Goal: Task Accomplishment & Management: Manage account settings

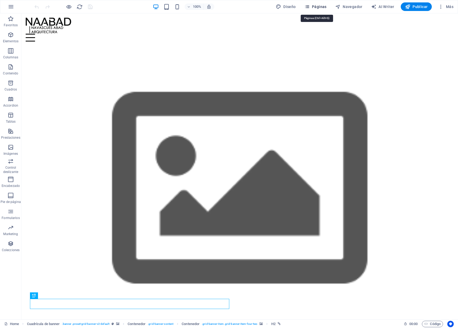
click at [321, 4] on span "Páginas" at bounding box center [315, 6] width 22 height 5
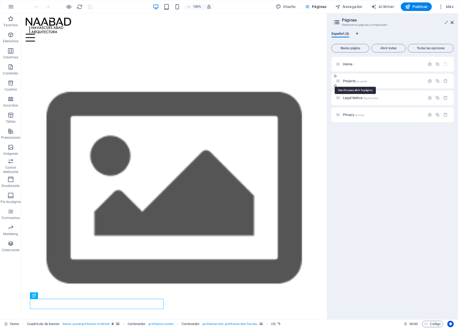
click at [353, 82] on span "Projects /projects" at bounding box center [355, 81] width 24 height 4
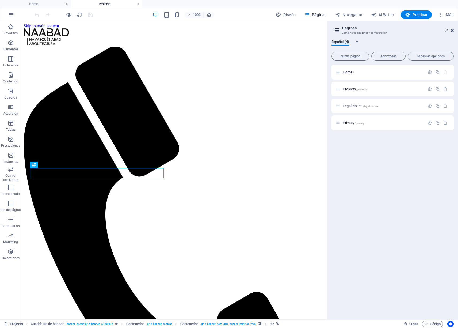
click at [452, 31] on icon at bounding box center [452, 30] width 3 height 4
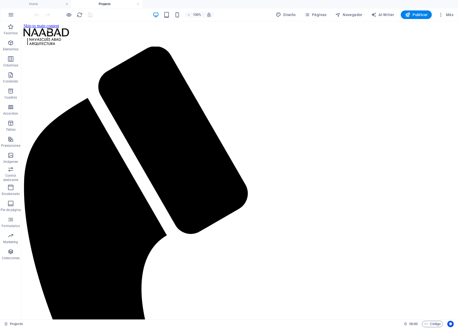
click at [103, 5] on h4 "Projects" at bounding box center [106, 4] width 71 height 6
click at [322, 12] on span "Páginas" at bounding box center [315, 14] width 22 height 5
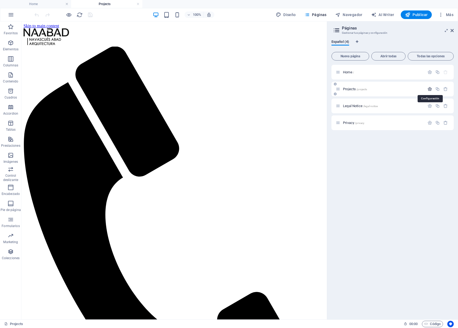
click at [429, 90] on icon "button" at bounding box center [429, 89] width 5 height 5
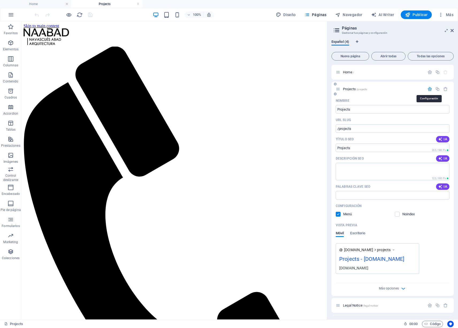
click at [429, 90] on icon "button" at bounding box center [429, 89] width 5 height 5
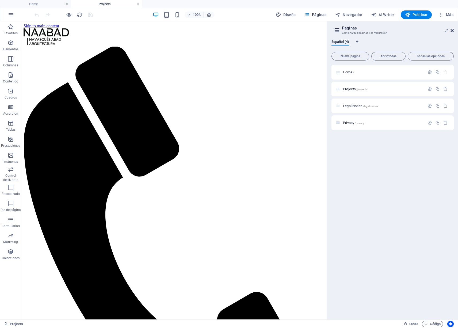
click at [452, 30] on icon at bounding box center [452, 30] width 3 height 4
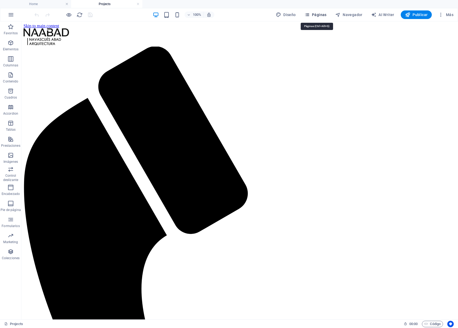
click at [318, 16] on span "Páginas" at bounding box center [315, 14] width 22 height 5
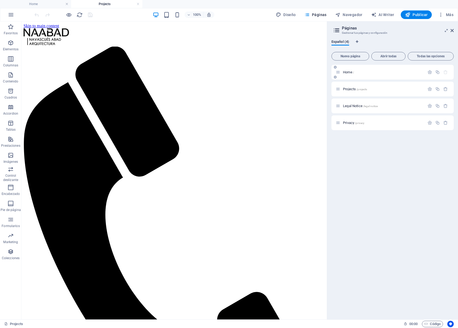
click at [354, 72] on p "Home /" at bounding box center [383, 71] width 80 height 3
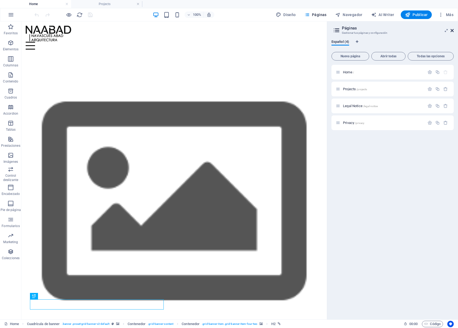
drag, startPoint x: 452, startPoint y: 31, endPoint x: 430, endPoint y: 10, distance: 30.7
click at [452, 31] on icon at bounding box center [452, 30] width 3 height 4
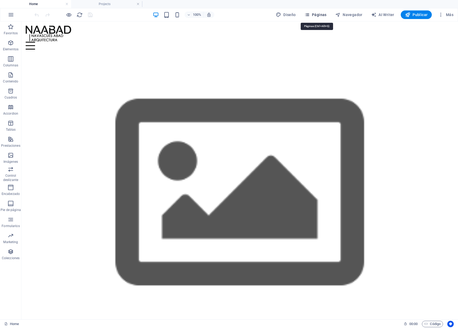
click at [320, 13] on span "Páginas" at bounding box center [315, 14] width 22 height 5
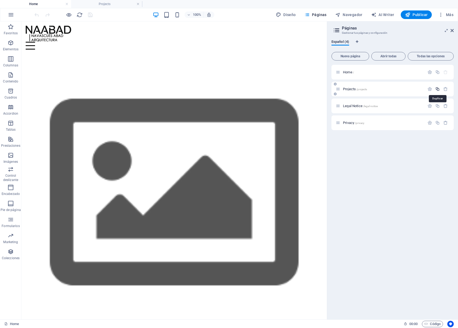
click at [439, 88] on icon "button" at bounding box center [437, 89] width 5 height 5
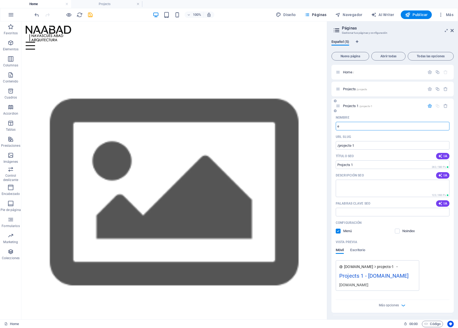
type input "e"
type input "/e"
type input "e"
type input "/"
type input "c"
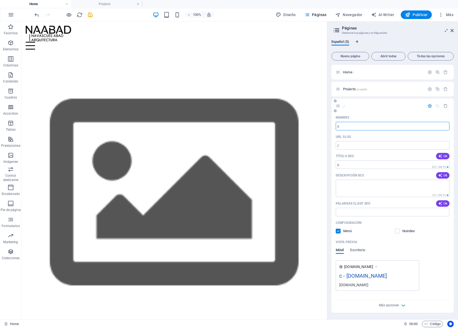
type input "/c"
type input "c"
type input "C"
type input "/"
type input "C"
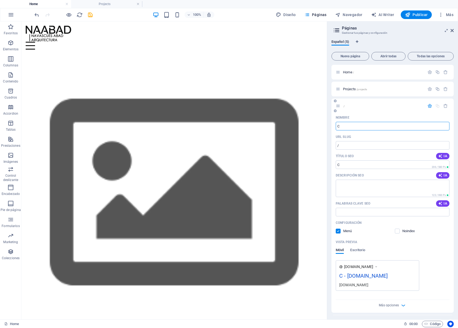
type input "/c"
type input "C"
type input "Cen"
type input "/ce"
type input "Ce"
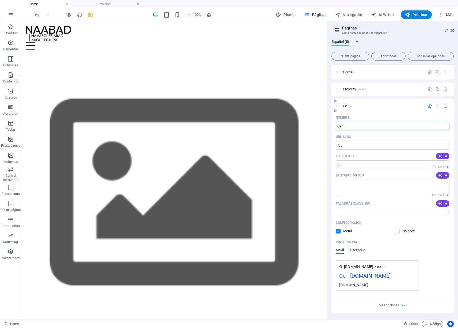
type input "Cenr"
type input "/cen"
type input "Cen"
type input "Ce"
type input "/cet"
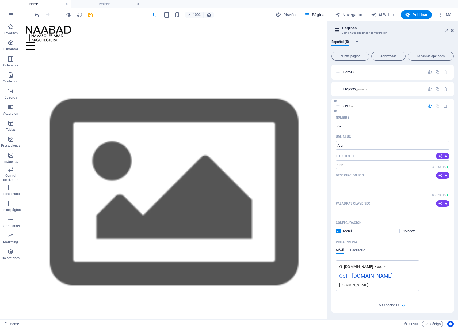
type input "Cet"
type input "Centro de in"
type input "/centro-de-in"
type input "Centro de in"
type input "Centro de Interpt"
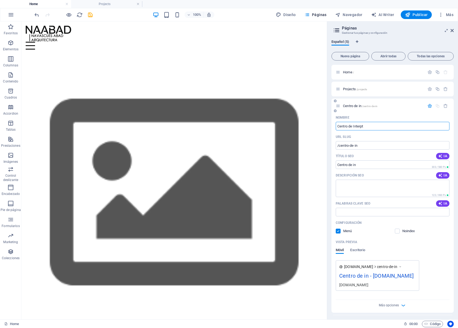
type input "/centro-de-interp"
type input "Centro de Interp"
type input "Centro de Interpre"
type input "/centro-de-interpt"
type input "Centro de Interpt"
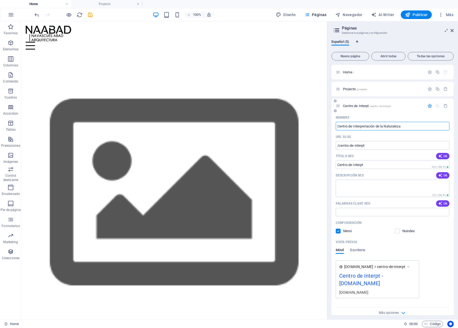
type input "Centro de Interpretación de la Naturaleza"
type input "/centro-de-interpretacion-de-la-naturaleza"
type input "Centro de Interpretación de la Naturaleza"
type input "Centro de Interpretación de la Naturaleza _"
type input "Centro de Interpretación de la Naturaleza"
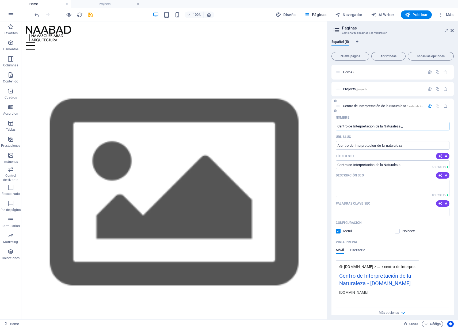
type input "Centro de Interpretación de la Naturaleza _"
type input "Centro de Interpretación de la Naturaleza"
type input "Centro de Interpretación de la Naturaleza _"
type input "Centro de Interpretación de la Naturaleza"
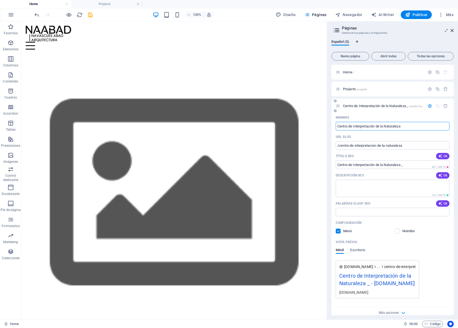
type input "Centro de Interpretación de la Naturaleza"
type input "Centro de Interpretación de la Naturaleza_"
type input "Centro de Interpretación de la Naturaleza"
type input "Centro de Interpretación de la Naturaleza_"
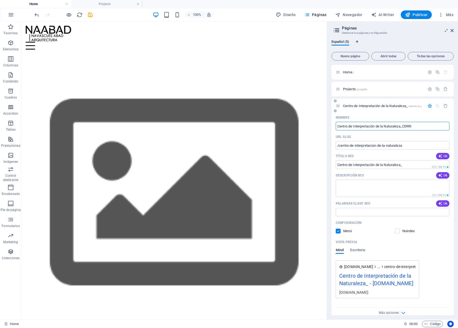
type input "Centro de Interpretación de la Naturaleza_CERRI"
type input "/centro-de-interpretacion-de-la-naturaleza-cerri-a"
type input "Centro de Interpretación de la Naturaleza_CERRI A"
type input "Centro de Interpretación de la Naturaleza_CER"
type input "/centro-de-interpretacion-de-la-naturaleza-cer"
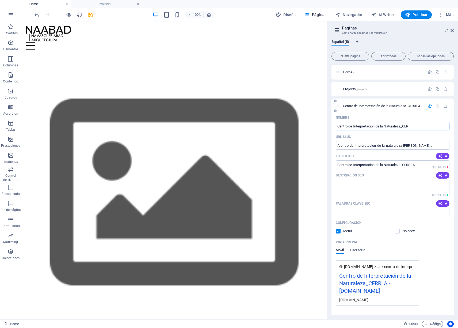
type input "Centro de Interpretación de la Naturaleza_CER"
type input "Centro de Interpretación de la Naturaleza_CERRI"
type input "/centro-de-interpretacion-de-la-naturaleza-cerr"
type input "Centro de Interpretación de la Naturaleza_CERR"
type input "Centro de Interpretación de la Naturaleza_CERRI"
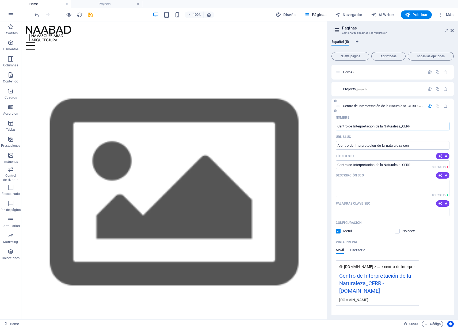
type input "/centro-de-interpretacion-de-la-naturaleza-cerri"
type input "Centro de Interpretación de la Naturaleza_CERRI"
type input "Centro de Interpretación de la Naturaleza_CERR"
type input "/centro-de-interpretacion-de-la-naturaleza-cerr"
type input "Centro de Interpretación de la Naturaleza_CERR"
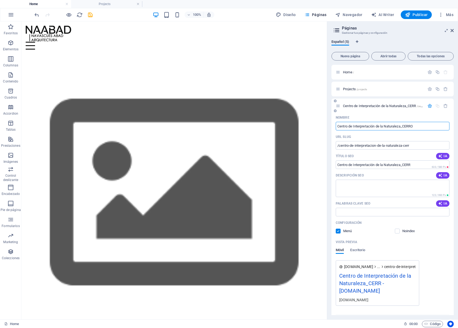
type input "Centro de Interpretación de la Naturaleza_CERRO"
type input "/centro-de-interpretacion-de-la-naturaleza-cerro"
type input "Centro de Interpretación de la Naturaleza_CERRO"
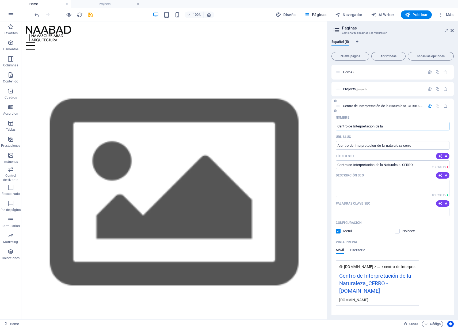
type input "Centro de Interpretación de la"
type input "Centro de Interpretación de la Naturaleza_CERRO"
type input "C"
type input "/ce"
type input "Ce"
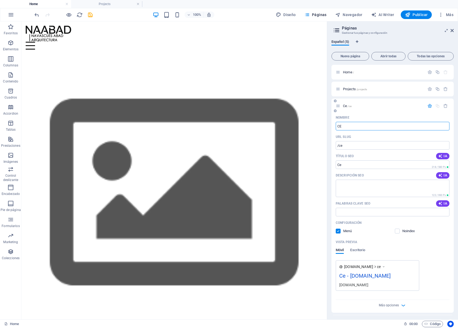
type input "CER"
type input "CE"
type input "CERRO E"
type input "/cerro"
type input "CERRO"
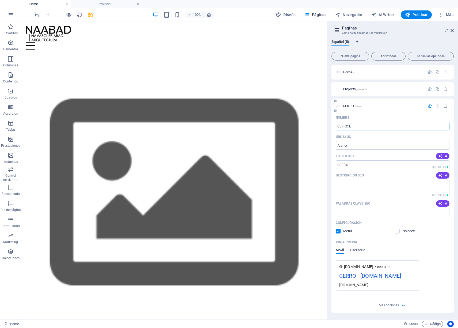
type input "CERRO EQ"
type input "/cerro-e"
type input "CERRO E"
type input "CERRO EQU"
type input "/cerro-eq"
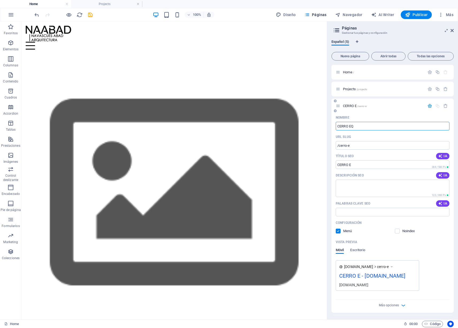
type input "CERRO EQ"
type input "CERRO EQU"
type input "/cerro-equ"
type input "CERRO EQU"
type input "CERRO EQUIPAMIENTO"
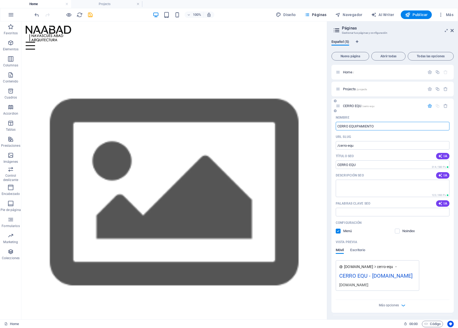
type input "/cerro-equipamiento"
type input "CERRO EQUIPAMIENTO"
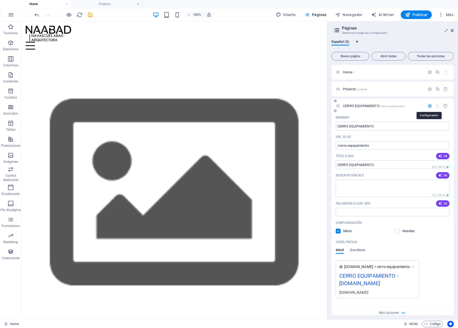
click at [427, 106] on icon "button" at bounding box center [429, 106] width 5 height 5
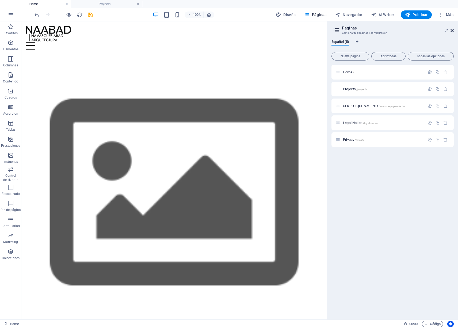
click at [451, 31] on icon at bounding box center [452, 30] width 3 height 4
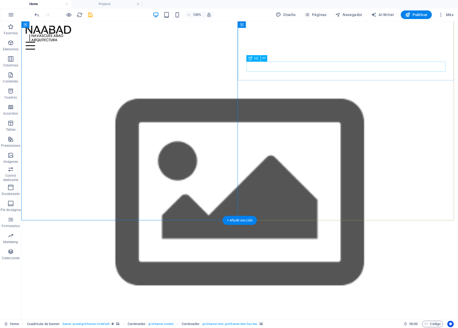
scroll to position [161, 0]
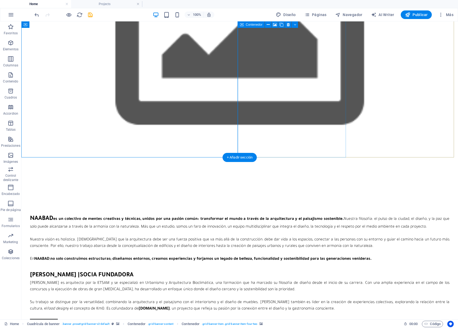
click at [225, 159] on figure at bounding box center [130, 313] width 240 height 308
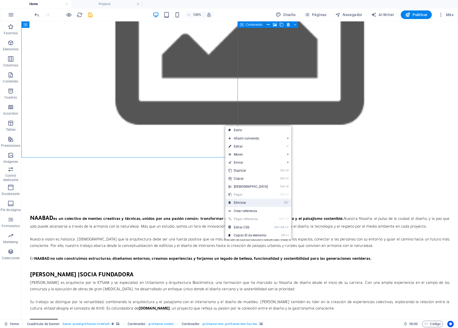
click at [245, 204] on link "⌦ Eliminar" at bounding box center [248, 202] width 46 height 8
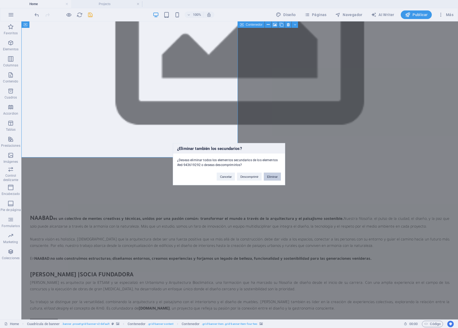
click at [275, 177] on button "Eliminar" at bounding box center [272, 176] width 17 height 8
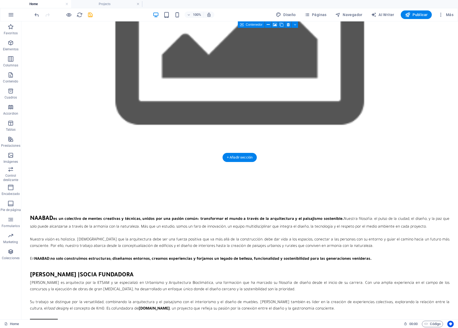
scroll to position [0, 0]
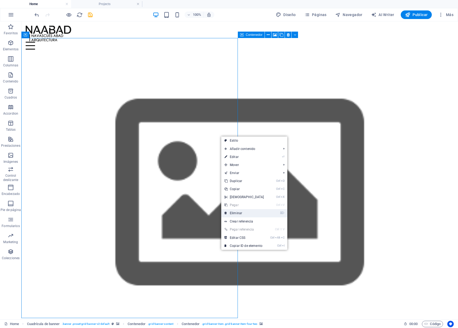
click at [236, 212] on link "⌦ Eliminar" at bounding box center [244, 213] width 46 height 8
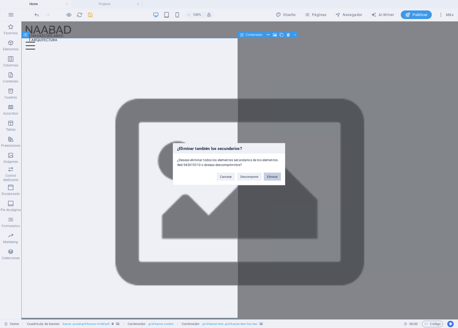
click at [271, 175] on button "Eliminar" at bounding box center [272, 176] width 17 height 8
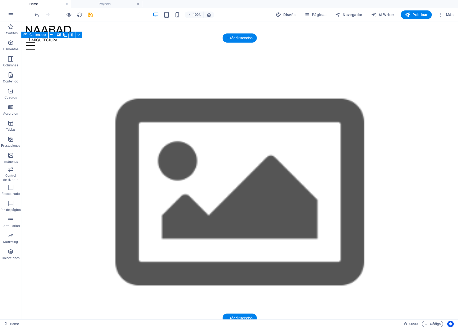
scroll to position [161, 0]
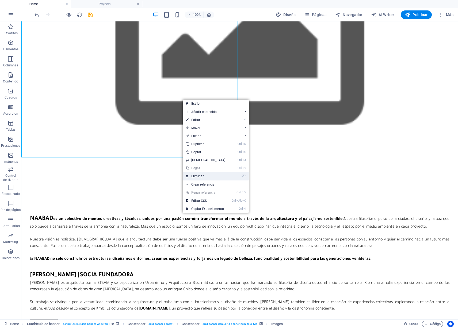
click at [203, 175] on link "⌦ Eliminar" at bounding box center [206, 176] width 46 height 8
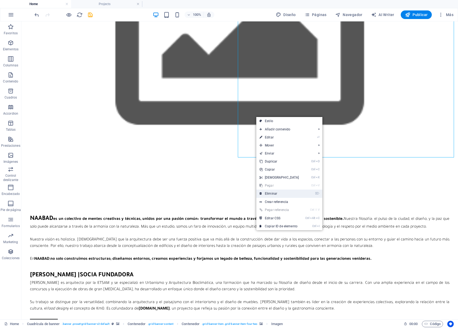
click at [271, 193] on link "⌦ Eliminar" at bounding box center [279, 193] width 46 height 8
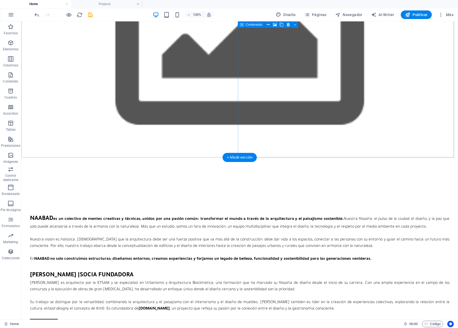
scroll to position [0, 0]
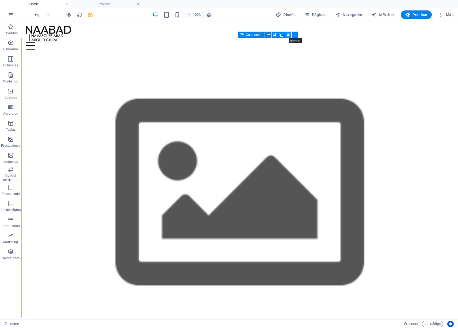
click at [289, 36] on icon at bounding box center [288, 35] width 3 height 6
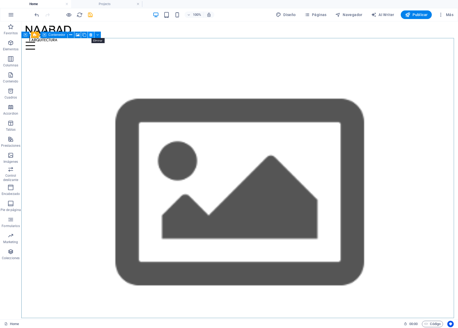
click at [90, 35] on icon at bounding box center [90, 35] width 3 height 6
click at [91, 34] on icon at bounding box center [90, 35] width 3 height 6
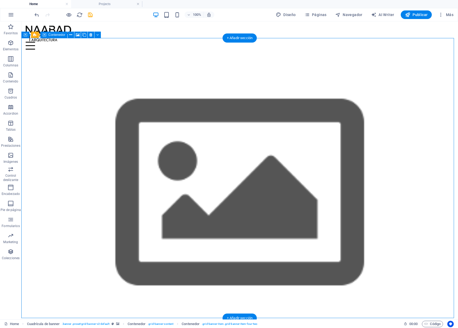
scroll to position [161, 0]
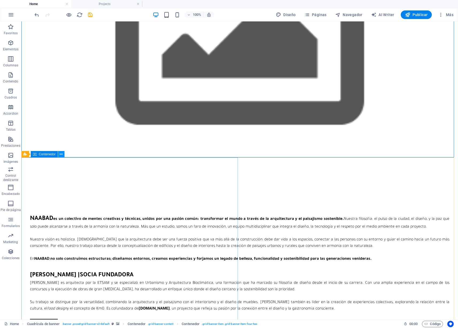
click at [60, 153] on icon at bounding box center [61, 154] width 3 height 6
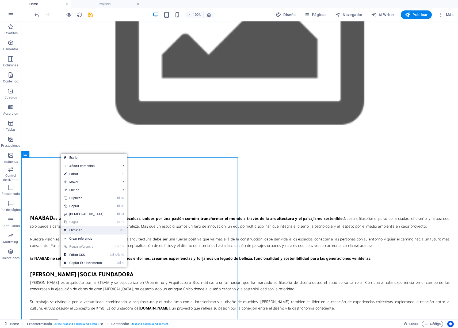
click at [77, 230] on link "⌦ Eliminar" at bounding box center [84, 230] width 46 height 8
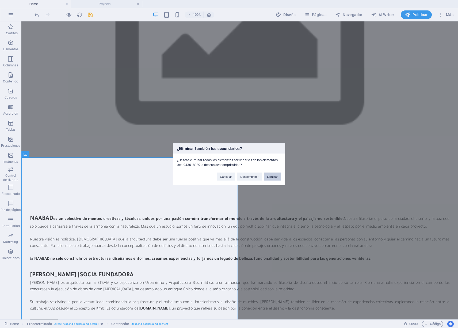
click at [273, 175] on button "Eliminar" at bounding box center [272, 176] width 17 height 8
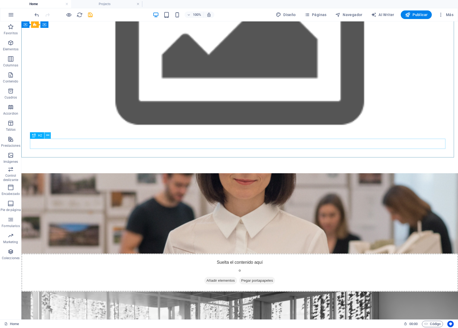
click at [48, 137] on icon at bounding box center [47, 135] width 3 height 6
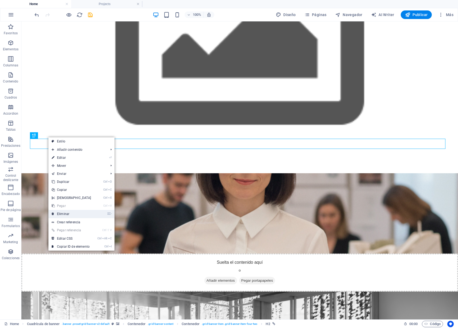
click at [63, 214] on link "⌦ Eliminar" at bounding box center [71, 214] width 46 height 8
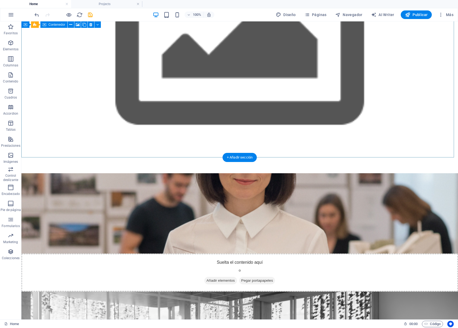
scroll to position [0, 0]
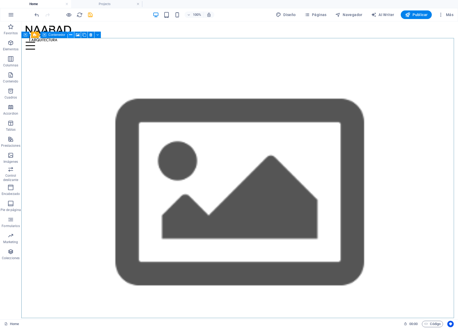
click at [70, 35] on icon at bounding box center [70, 35] width 3 height 6
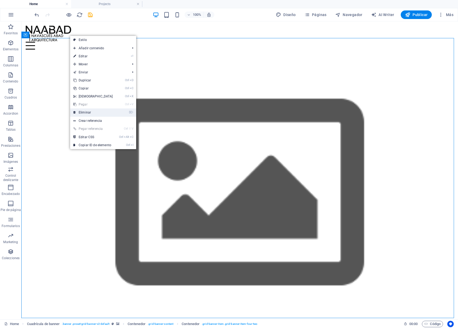
click at [85, 113] on link "⌦ Eliminar" at bounding box center [93, 112] width 46 height 8
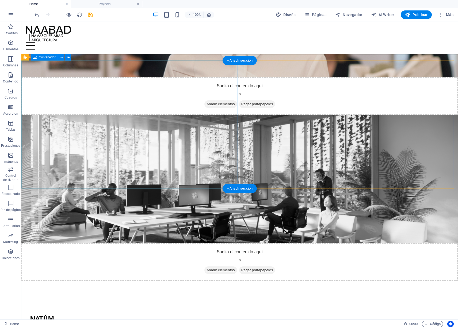
scroll to position [161, 0]
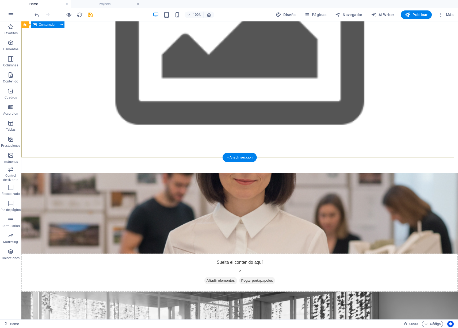
click at [199, 173] on div "Suelta el contenido aquí o Añadir elementos Pegar portapapeles" at bounding box center [239, 249] width 437 height 152
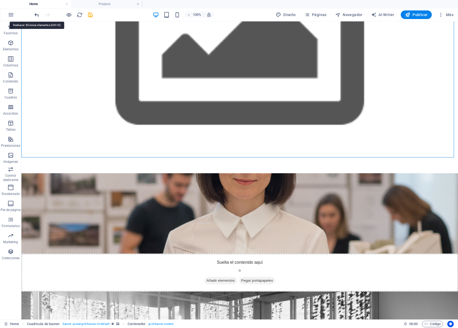
click at [37, 16] on icon "undo" at bounding box center [37, 15] width 6 height 6
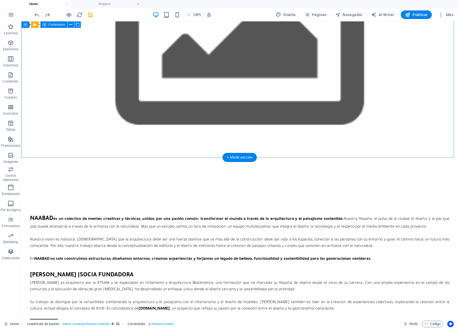
click at [261, 173] on div "diseño de producto" at bounding box center [239, 326] width 437 height 307
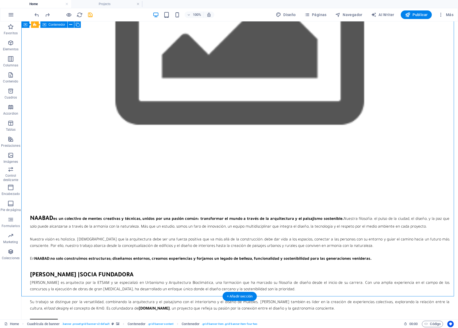
scroll to position [0, 0]
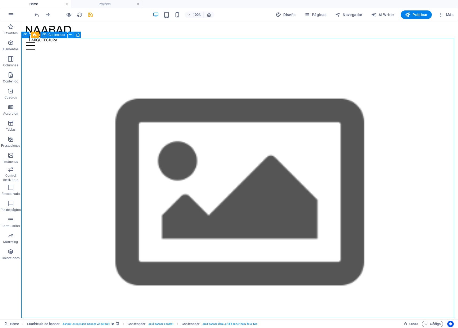
click at [70, 34] on icon at bounding box center [70, 35] width 3 height 6
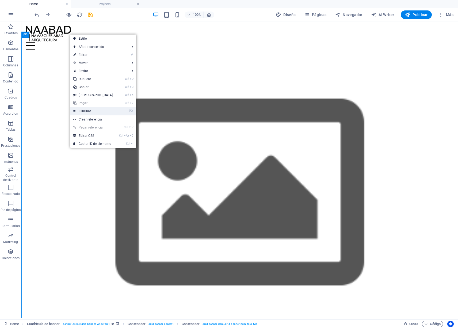
click at [89, 109] on link "⌦ Eliminar" at bounding box center [93, 111] width 46 height 8
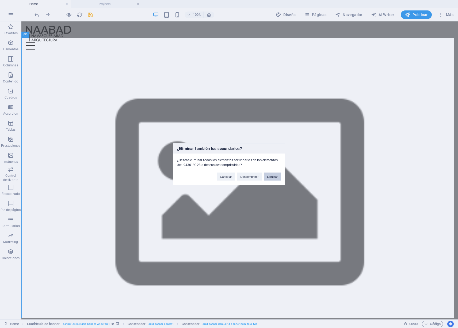
click at [275, 177] on button "Eliminar" at bounding box center [272, 176] width 17 height 8
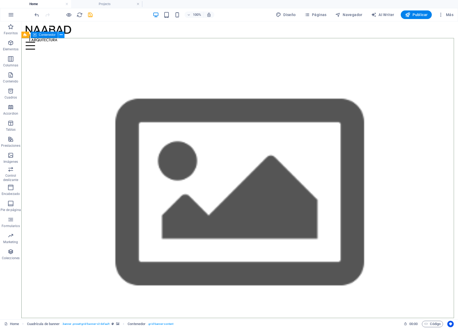
click at [63, 34] on button at bounding box center [61, 35] width 6 height 6
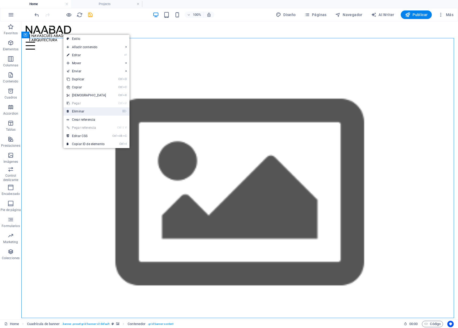
click at [81, 110] on link "⌦ Eliminar" at bounding box center [86, 111] width 46 height 8
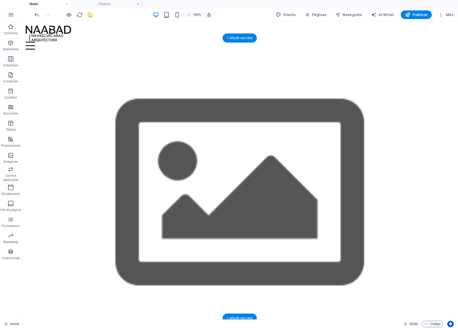
click at [61, 54] on figure at bounding box center [239, 194] width 437 height 280
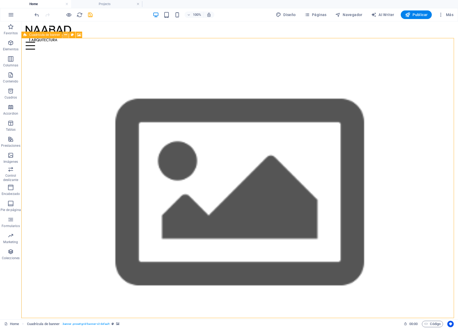
click at [64, 34] on icon at bounding box center [65, 35] width 3 height 6
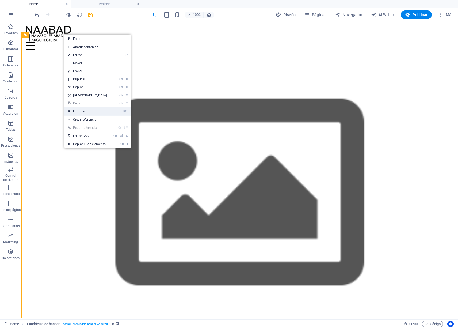
click at [82, 112] on link "⌦ Eliminar" at bounding box center [87, 111] width 46 height 8
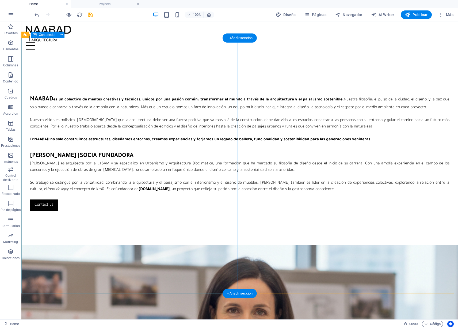
click at [225, 63] on div "NAABAD es un colectivo de mentes creativas y técnicas, unidos por una pasión co…" at bounding box center [239, 149] width 437 height 191
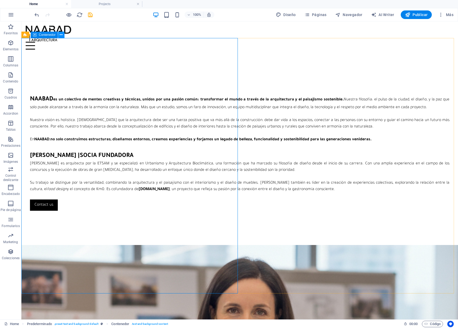
click at [59, 37] on button at bounding box center [61, 35] width 6 height 6
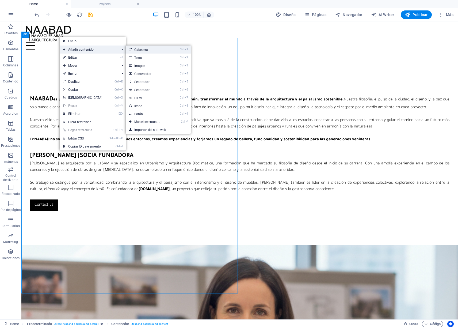
click at [137, 50] on link "Ctrl 1 Cabecera" at bounding box center [148, 49] width 45 height 8
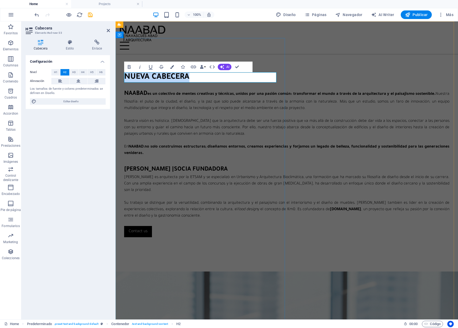
click at [164, 80] on h2 "Nueva cabecera" at bounding box center [286, 77] width 325 height 10
drag, startPoint x: 199, startPoint y: 79, endPoint x: 118, endPoint y: 77, distance: 81.1
click at [118, 77] on div "Nueva cabecera NAABAD es un colectivo de mentes creativas y técnicas, unidos po…" at bounding box center [287, 154] width 342 height 233
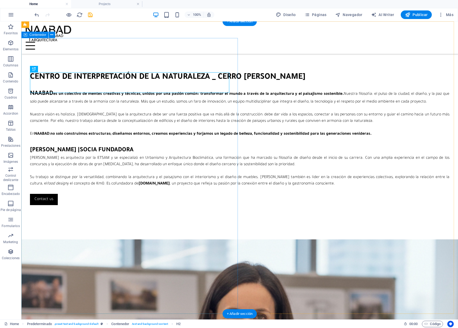
click at [190, 47] on div "CENTRO DE INTERPRETACIÓN DE LA NATURALEZA _ Cerro almodóvar NAABAD es un colect…" at bounding box center [239, 138] width 437 height 201
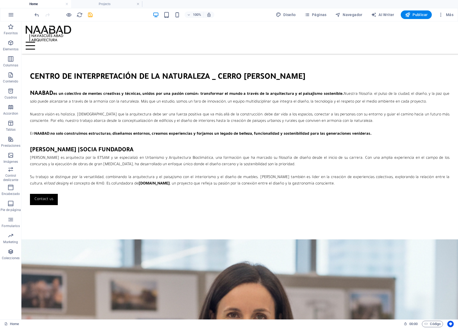
click at [54, 2] on h4 "Home" at bounding box center [35, 4] width 71 height 6
click at [314, 13] on span "Páginas" at bounding box center [315, 14] width 22 height 5
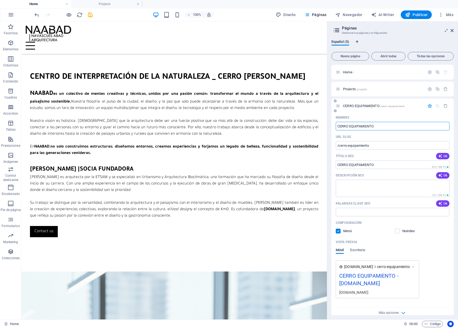
click at [430, 106] on icon "button" at bounding box center [429, 106] width 5 height 5
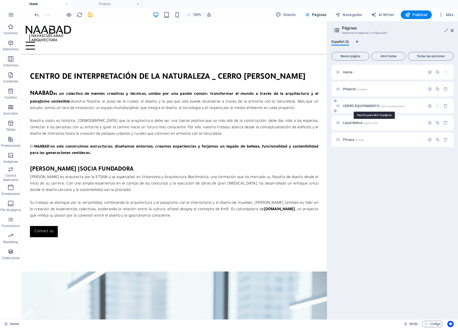
click at [365, 106] on span "CERRO EQUIPAMIENTO /cerro-equipamiento" at bounding box center [374, 106] width 62 height 4
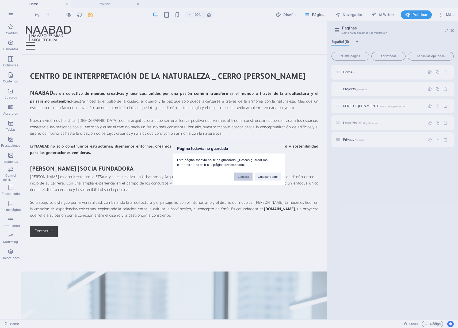
click at [248, 175] on button "Cancelar" at bounding box center [243, 176] width 18 height 8
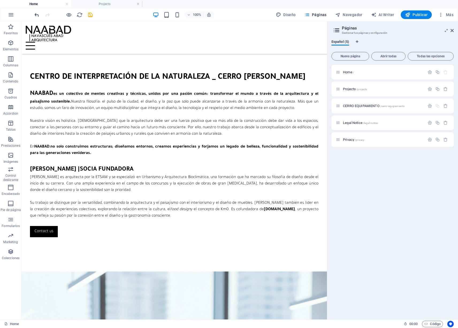
click at [37, 16] on icon "undo" at bounding box center [37, 15] width 6 height 6
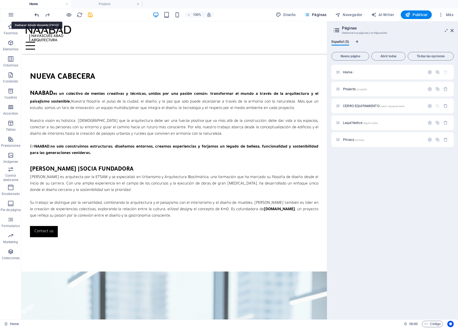
click at [37, 16] on icon "undo" at bounding box center [37, 15] width 6 height 6
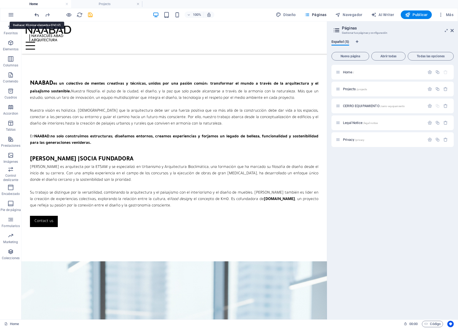
click at [37, 16] on icon "undo" at bounding box center [37, 15] width 6 height 6
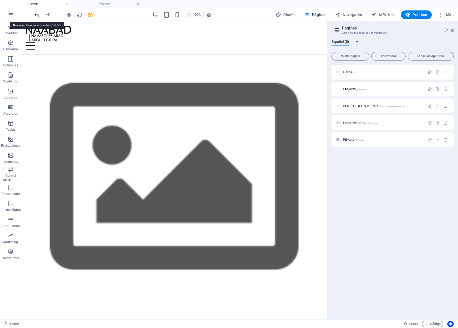
click at [37, 16] on icon "undo" at bounding box center [37, 15] width 6 height 6
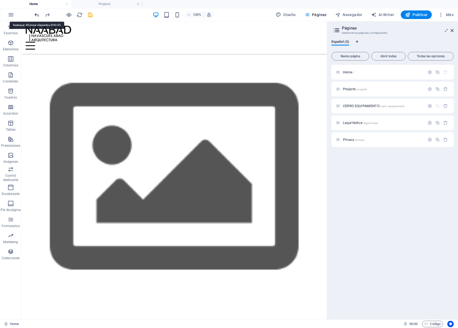
click at [37, 16] on icon "undo" at bounding box center [37, 15] width 6 height 6
click at [452, 30] on icon at bounding box center [452, 30] width 3 height 4
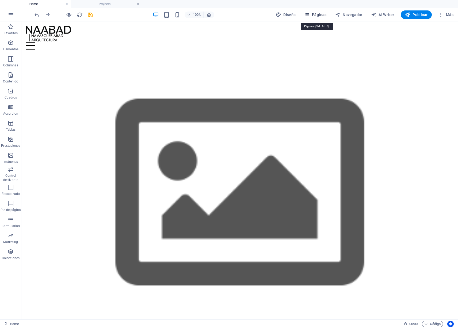
click at [322, 15] on span "Páginas" at bounding box center [315, 14] width 22 height 5
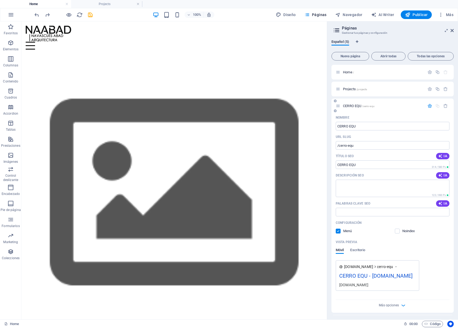
click at [428, 105] on icon "button" at bounding box center [429, 106] width 5 height 5
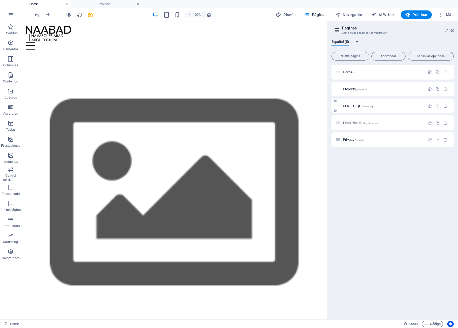
click at [363, 104] on span "CERRO EQU /cerro-equ" at bounding box center [359, 106] width 32 height 4
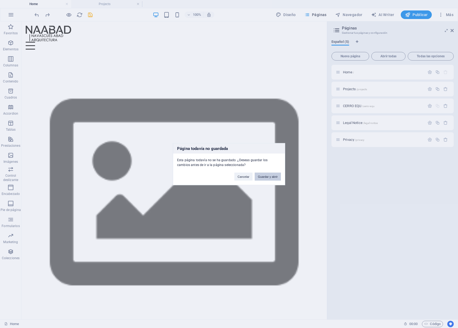
click at [272, 178] on button "Guardar y abrir" at bounding box center [268, 176] width 26 height 8
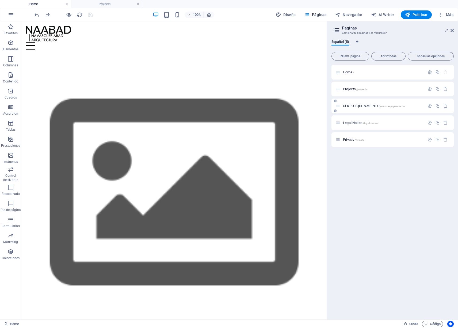
click at [348, 106] on span "CERRO EQUIPAMIENTO /cerro-equipamiento" at bounding box center [374, 106] width 62 height 4
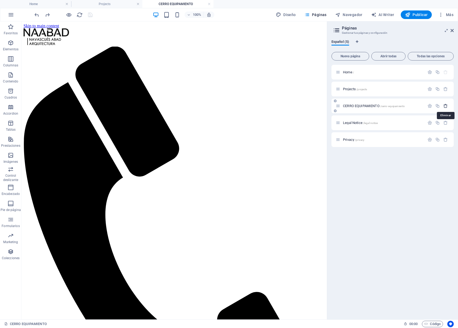
click at [446, 105] on icon "button" at bounding box center [445, 106] width 5 height 5
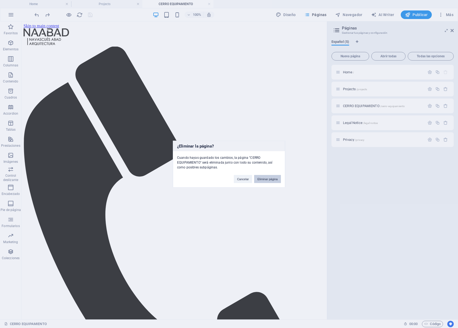
click at [262, 179] on button "Eliminar página" at bounding box center [267, 179] width 27 height 8
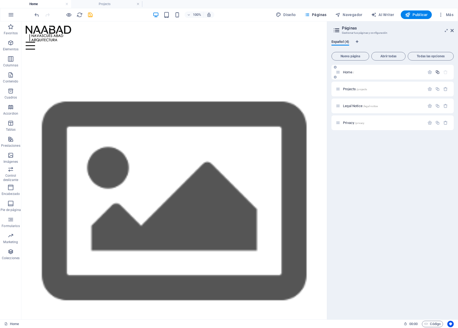
click at [439, 73] on icon "button" at bounding box center [437, 72] width 5 height 5
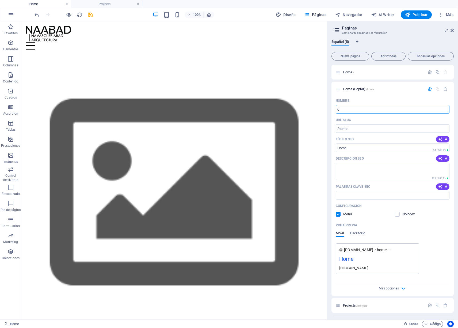
type input "c"
type input "[GEOGRAPHIC_DATA]"
click at [429, 88] on icon "button" at bounding box center [429, 89] width 5 height 5
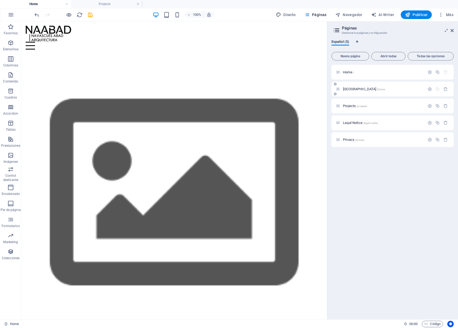
click at [391, 92] on div "[GEOGRAPHIC_DATA] /home" at bounding box center [380, 89] width 89 height 6
click at [346, 88] on span "[GEOGRAPHIC_DATA] /home" at bounding box center [364, 89] width 42 height 4
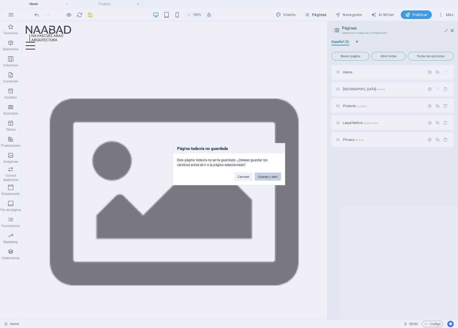
click at [276, 177] on button "Guardar y abrir" at bounding box center [268, 176] width 26 height 8
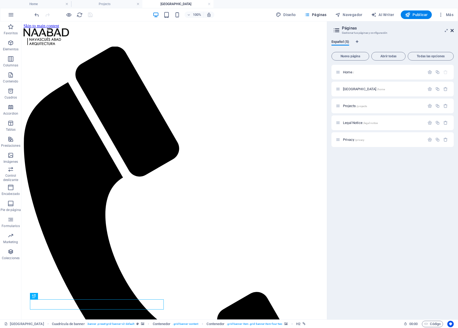
click at [451, 30] on icon at bounding box center [452, 30] width 3 height 4
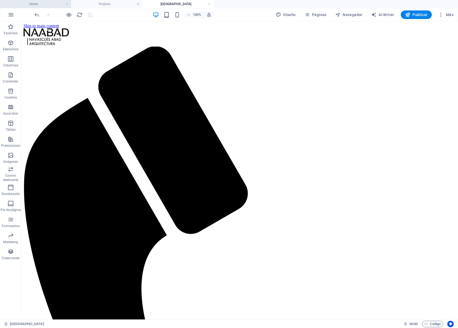
click at [46, 3] on h4 "Home" at bounding box center [35, 4] width 71 height 6
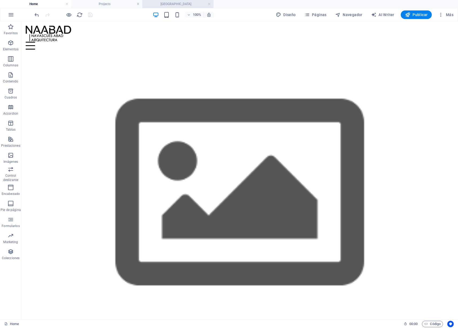
click at [173, 4] on h4 "[GEOGRAPHIC_DATA]" at bounding box center [177, 4] width 71 height 6
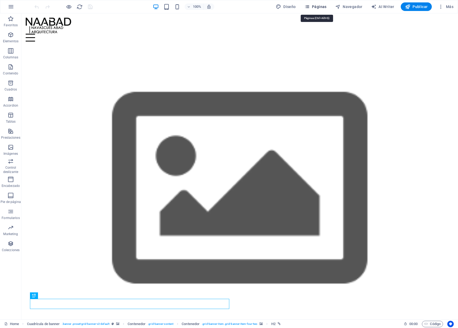
click at [322, 4] on span "Páginas" at bounding box center [315, 6] width 22 height 5
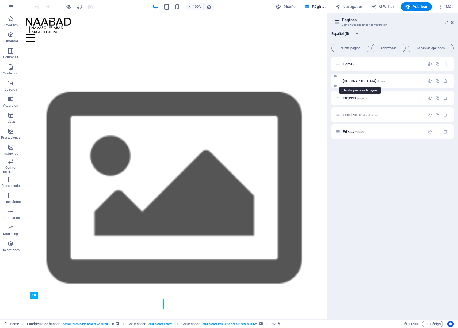
click at [365, 81] on span "[GEOGRAPHIC_DATA] /home" at bounding box center [364, 81] width 42 height 4
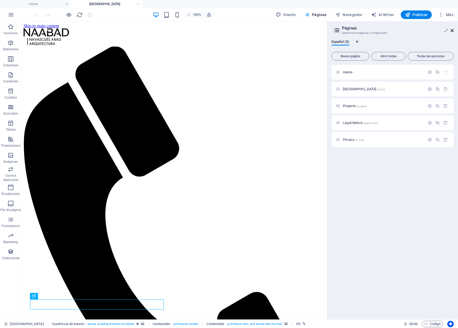
click at [453, 30] on icon at bounding box center [452, 30] width 3 height 4
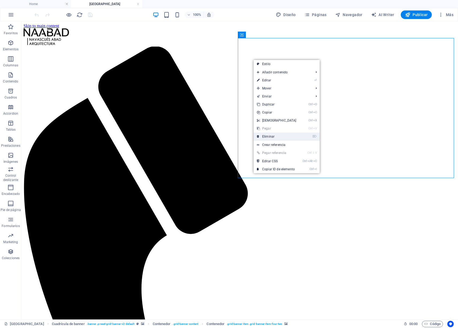
click at [267, 136] on link "⌦ Eliminar" at bounding box center [277, 136] width 46 height 8
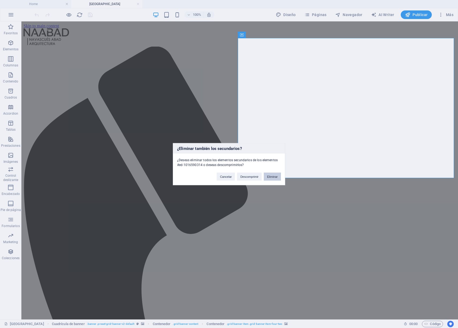
click at [268, 178] on button "Eliminar" at bounding box center [272, 176] width 17 height 8
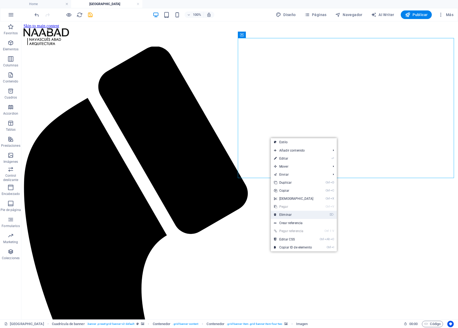
click at [288, 213] on link "⌦ Eliminar" at bounding box center [294, 215] width 46 height 8
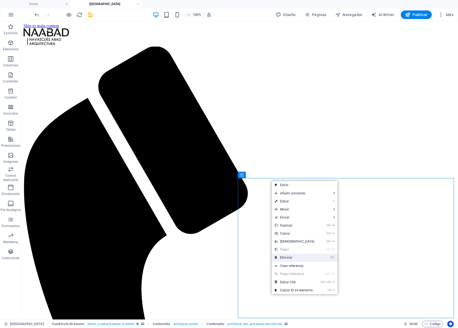
click at [298, 259] on link "⌦ Eliminar" at bounding box center [295, 257] width 46 height 8
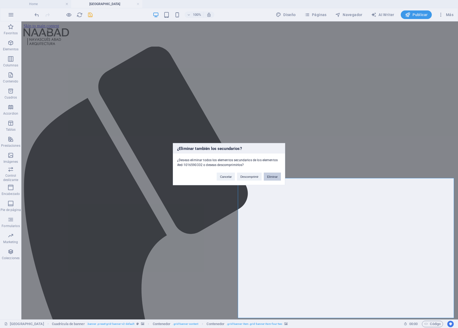
click at [268, 174] on button "Eliminar" at bounding box center [272, 176] width 17 height 8
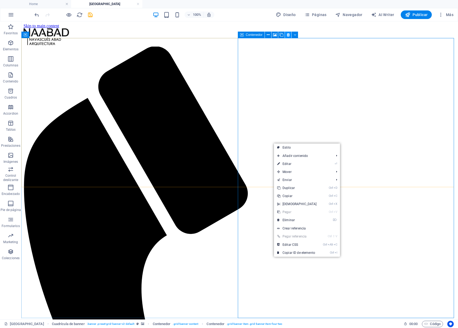
click at [288, 36] on icon at bounding box center [288, 35] width 3 height 6
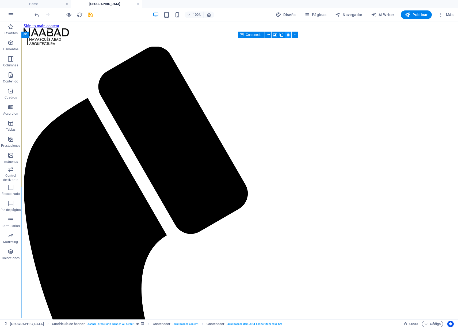
click at [288, 36] on icon at bounding box center [288, 35] width 3 height 6
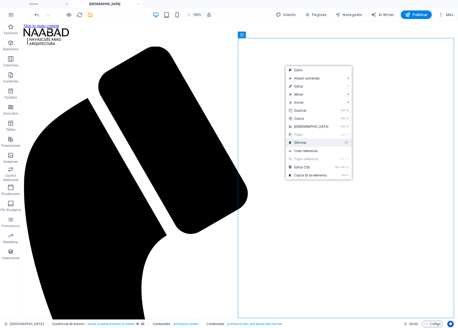
click at [298, 142] on link "⌦ Eliminar" at bounding box center [309, 143] width 46 height 8
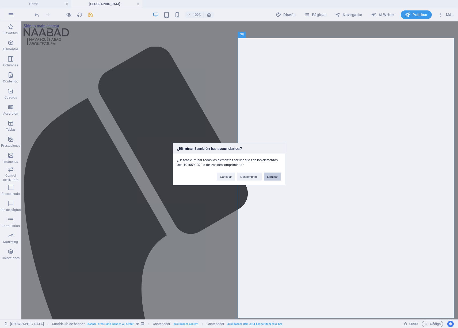
click at [277, 177] on button "Eliminar" at bounding box center [272, 176] width 17 height 8
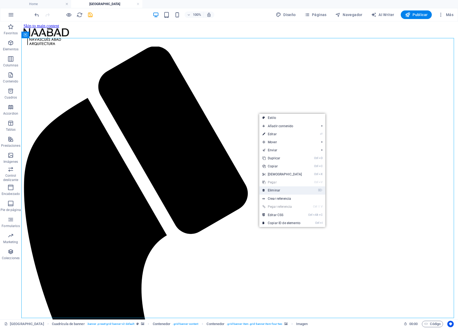
click at [274, 190] on link "⌦ Eliminar" at bounding box center [282, 190] width 46 height 8
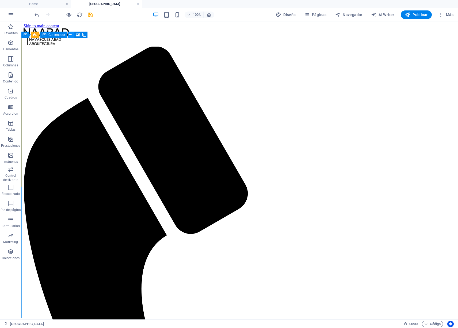
click at [71, 36] on icon at bounding box center [70, 35] width 3 height 6
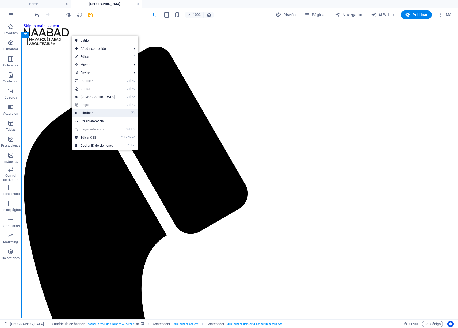
click at [84, 113] on link "⌦ Eliminar" at bounding box center [95, 113] width 46 height 8
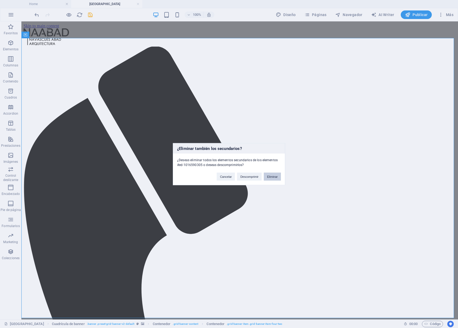
click at [271, 179] on button "Eliminar" at bounding box center [272, 176] width 17 height 8
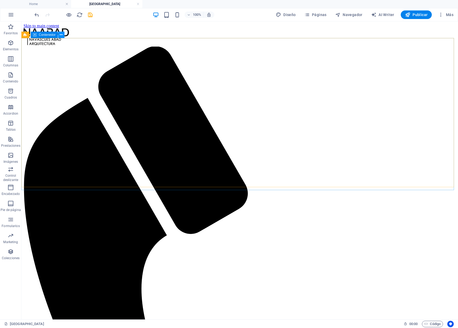
click at [61, 37] on icon at bounding box center [61, 35] width 3 height 6
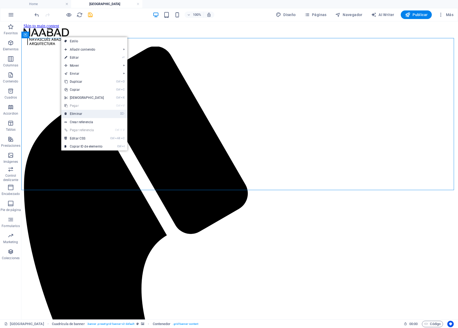
click at [74, 113] on link "⌦ Eliminar" at bounding box center [84, 114] width 46 height 8
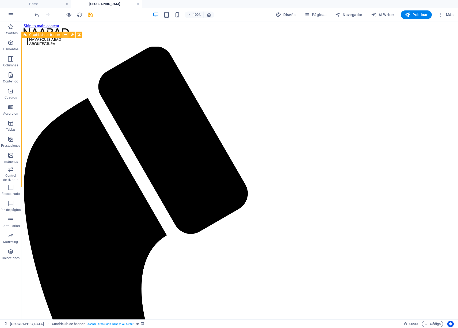
click at [65, 35] on icon at bounding box center [65, 35] width 3 height 6
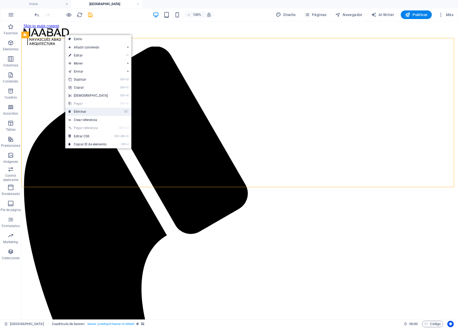
click at [80, 111] on link "⌦ Eliminar" at bounding box center [88, 112] width 46 height 8
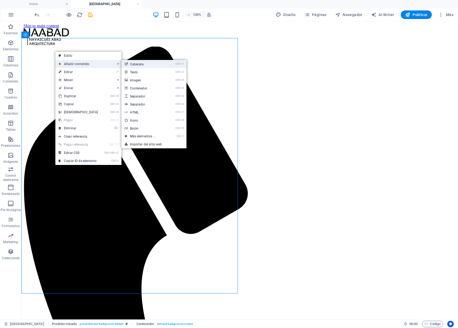
click at [137, 66] on link "Ctrl 1 Cabecera" at bounding box center [143, 64] width 45 height 8
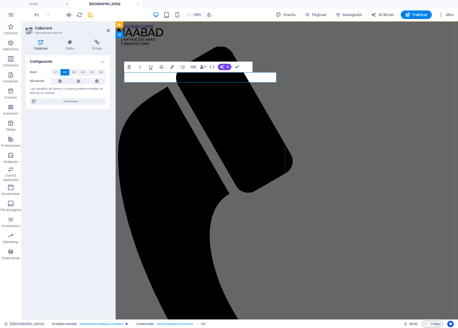
drag, startPoint x: 208, startPoint y: 79, endPoint x: 125, endPoint y: 80, distance: 82.9
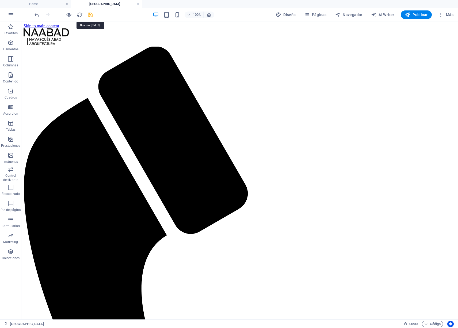
click at [93, 13] on icon "save" at bounding box center [90, 15] width 6 height 6
